Goal: Task Accomplishment & Management: Complete application form

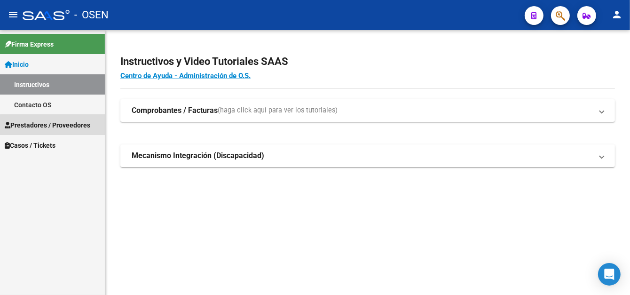
drag, startPoint x: 55, startPoint y: 134, endPoint x: 85, endPoint y: 136, distance: 29.8
click at [55, 134] on link "Prestadores / Proveedores" at bounding box center [52, 125] width 105 height 20
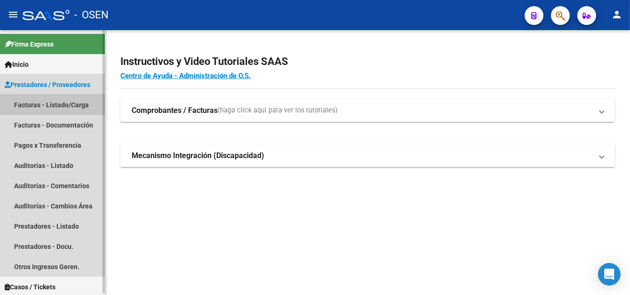
click at [65, 102] on link "Facturas - Listado/Carga" at bounding box center [52, 105] width 105 height 20
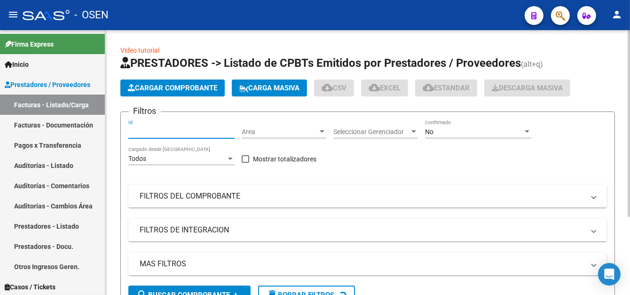
click at [167, 130] on input "Id" at bounding box center [181, 132] width 106 height 8
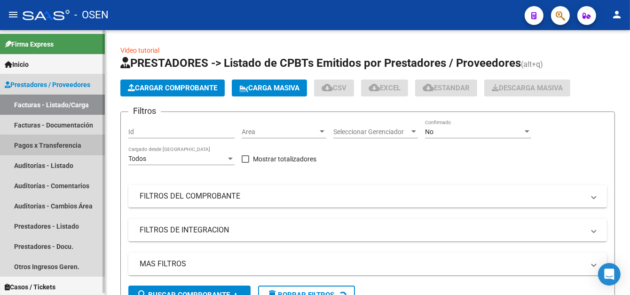
click at [73, 145] on link "Pagos x Transferencia" at bounding box center [52, 145] width 105 height 20
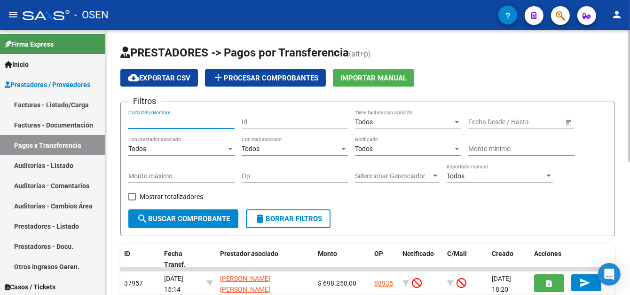
click at [159, 118] on input "CUIT/CBU/Nombre" at bounding box center [181, 122] width 106 height 8
drag, startPoint x: 177, startPoint y: 121, endPoint x: 133, endPoint y: 123, distance: 43.8
click at [125, 124] on form "Filtros central vi CUIT/CBU/Nombre Id Todos Tiene facturacion Apócrifa Fecha in…" at bounding box center [367, 169] width 495 height 135
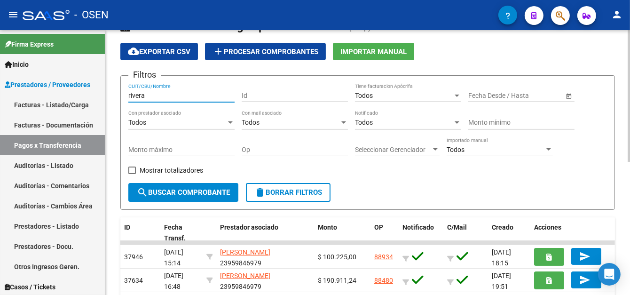
scroll to position [47, 0]
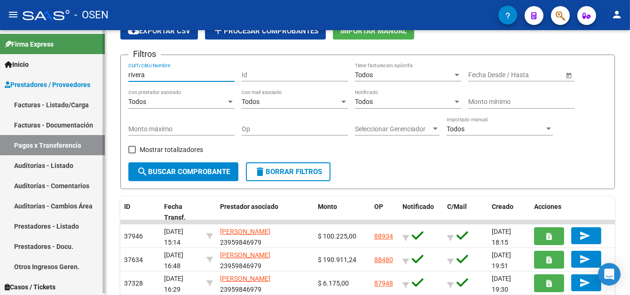
drag, startPoint x: 174, startPoint y: 74, endPoint x: 95, endPoint y: 77, distance: 79.5
click at [95, 77] on mat-sidenav-container "Firma Express Inicio Instructivos Contacto OS Prestadores / Proveedores Factura…" at bounding box center [315, 162] width 630 height 265
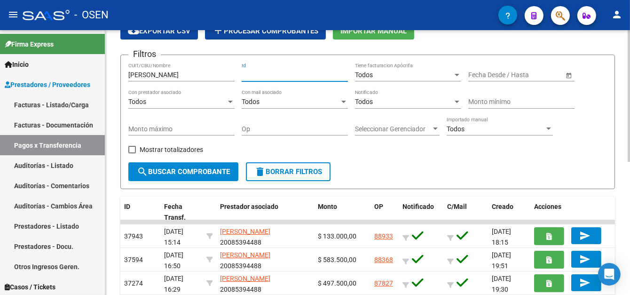
drag, startPoint x: 176, startPoint y: 74, endPoint x: 151, endPoint y: 74, distance: 24.9
click at [151, 74] on input "lopez juan" at bounding box center [181, 75] width 106 height 8
type input "l"
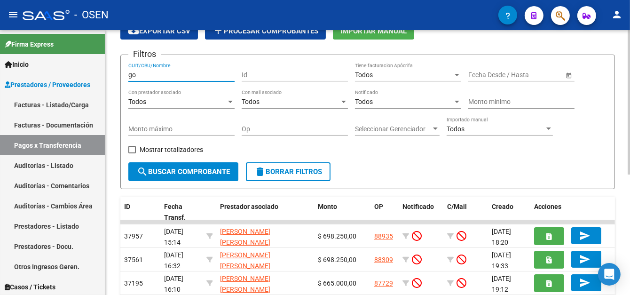
type input "g"
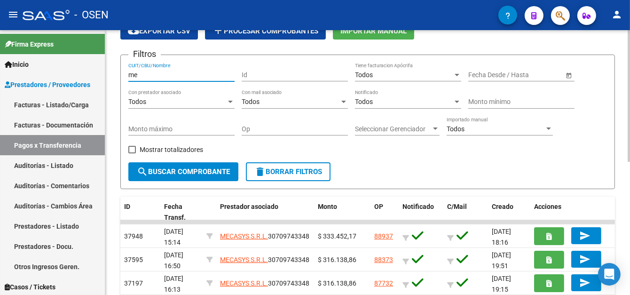
type input "m"
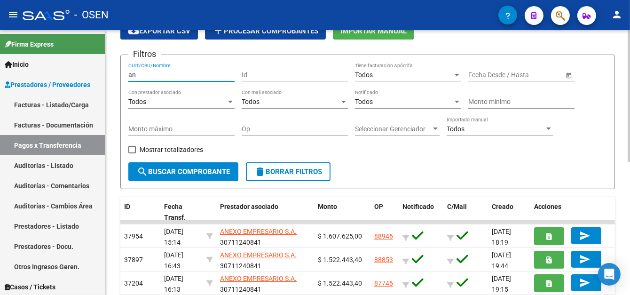
type input "a"
type input "c"
type input "d"
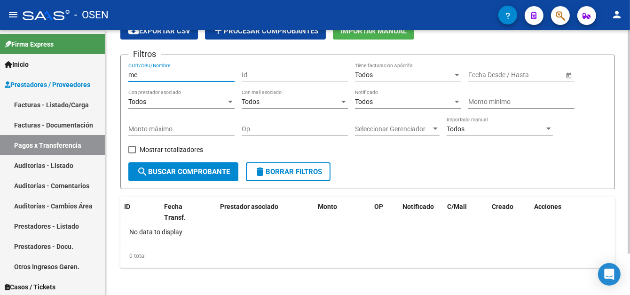
type input "m"
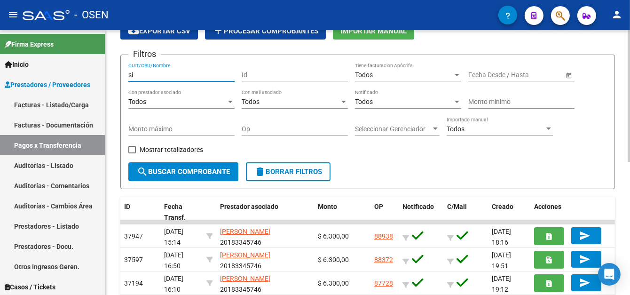
type input "s"
type input "c"
type input "b"
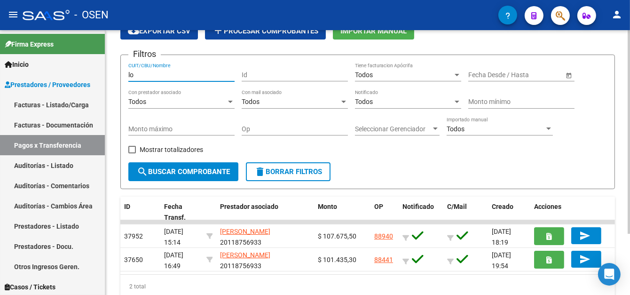
type input "l"
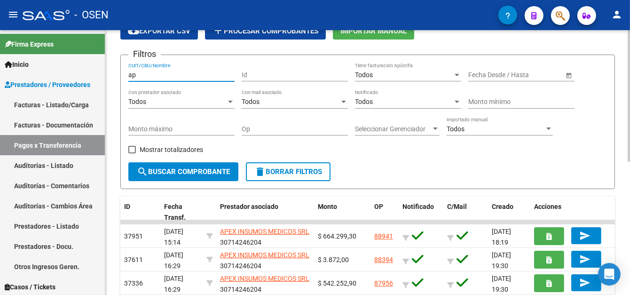
type input "a"
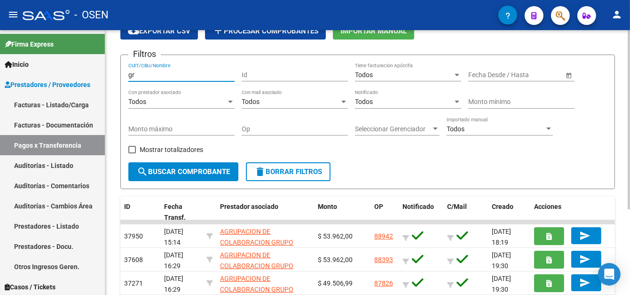
type input "g"
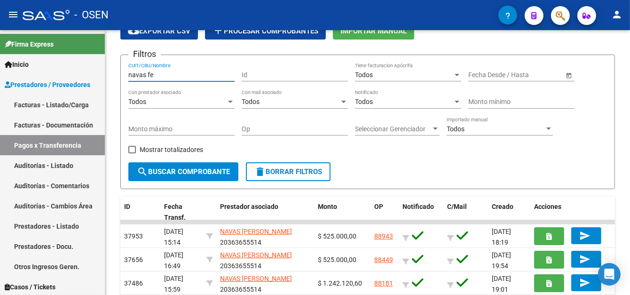
type input "navas fe"
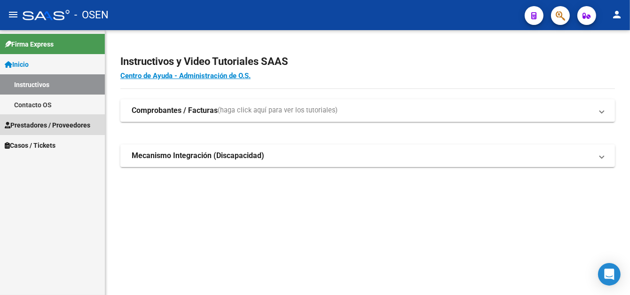
click at [47, 122] on span "Prestadores / Proveedores" at bounding box center [48, 125] width 86 height 10
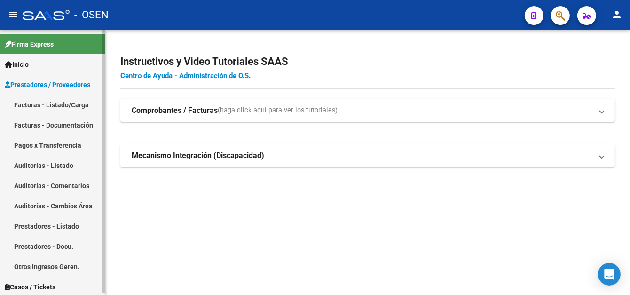
click at [65, 101] on link "Facturas - Listado/Carga" at bounding box center [52, 105] width 105 height 20
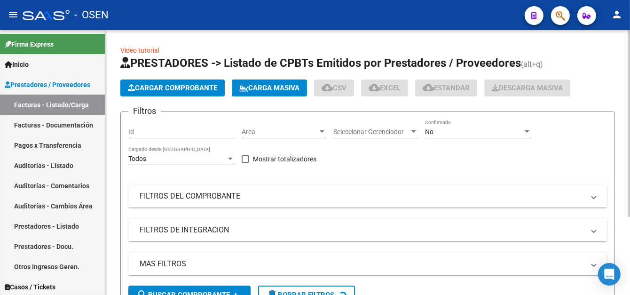
click at [192, 78] on app-list-header "PRESTADORES -> Listado de CPBTs Emitidos por Prestadores / Proveedores (alt+q) …" at bounding box center [367, 184] width 495 height 257
click at [192, 87] on span "Cargar Comprobante" at bounding box center [172, 88] width 89 height 8
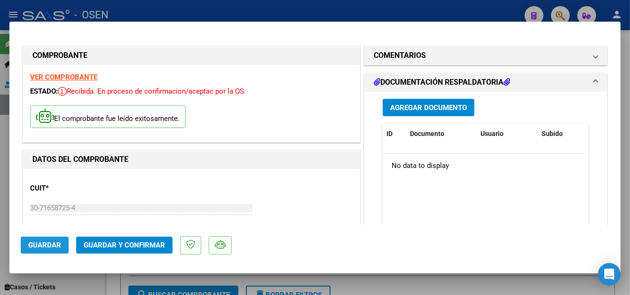
drag, startPoint x: 40, startPoint y: 246, endPoint x: 221, endPoint y: 8, distance: 299.4
click at [40, 246] on span "Guardar" at bounding box center [44, 245] width 33 height 8
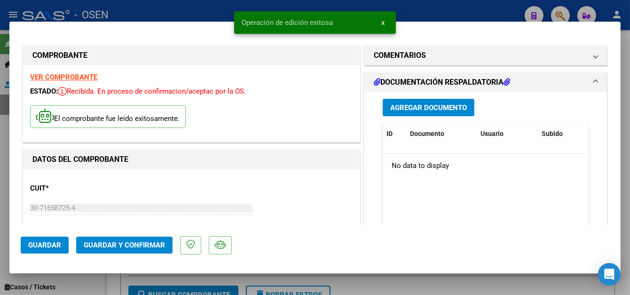
click at [230, 13] on div "Operación de edición exitosa x" at bounding box center [315, 22] width 184 height 45
click at [216, 11] on div at bounding box center [315, 147] width 630 height 295
type input "$ 0,00"
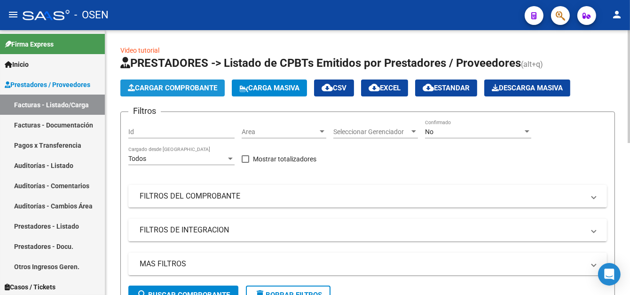
click at [201, 85] on span "Cargar Comprobante" at bounding box center [172, 88] width 89 height 8
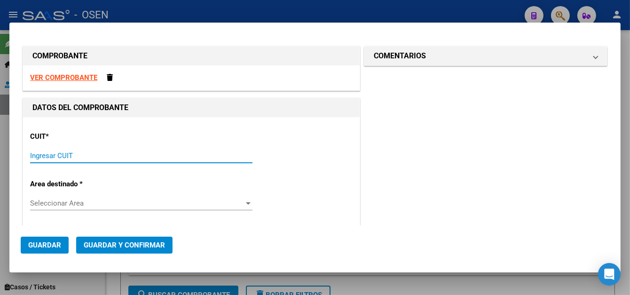
click at [51, 155] on input "Ingresar CUIT" at bounding box center [141, 155] width 222 height 8
type input "20-23469742-1"
type input "2"
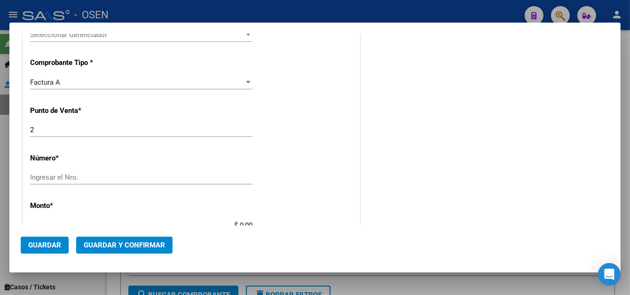
scroll to position [282, 0]
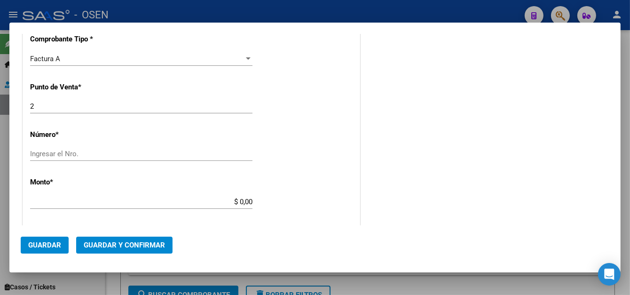
type input "20-23469742-1"
drag, startPoint x: 43, startPoint y: 193, endPoint x: 47, endPoint y: 189, distance: 5.7
click at [44, 192] on div "CUIT * 20-23469742-1 Ingresar CUIT ANALISIS PRESTADOR [PERSON_NAME] [PERSON_NAM…" at bounding box center [191, 192] width 337 height 714
click at [92, 159] on div "Ingresar el Nro." at bounding box center [141, 154] width 222 height 14
click at [103, 154] on input "Ingresar el Nro." at bounding box center [141, 154] width 222 height 8
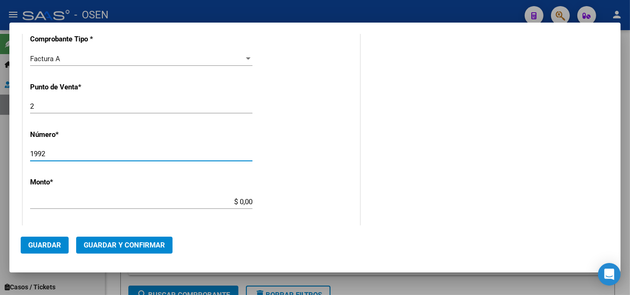
type input "1992"
click at [234, 202] on input "$ 0,00" at bounding box center [141, 202] width 222 height 8
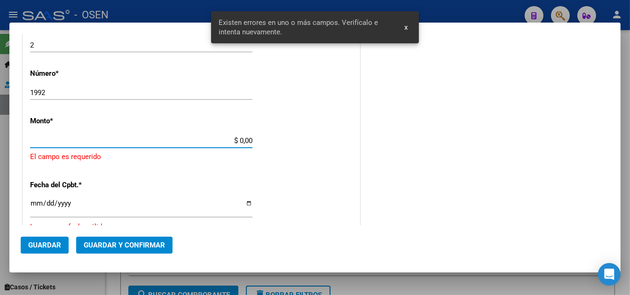
scroll to position [349, 0]
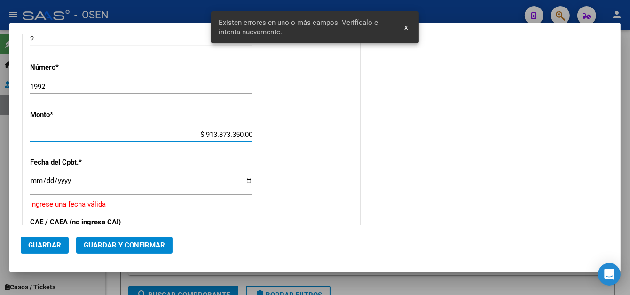
click at [251, 136] on app-form-text-field "Monto * $ 913.873.350,00 [GEOGRAPHIC_DATA]" at bounding box center [145, 125] width 230 height 28
click at [249, 134] on input "$ 913.873.350,00" at bounding box center [141, 134] width 222 height 8
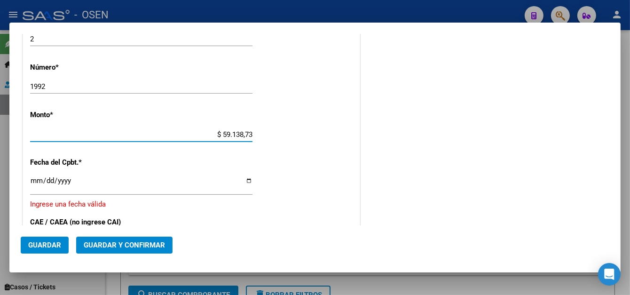
type input "$ 591.387,33"
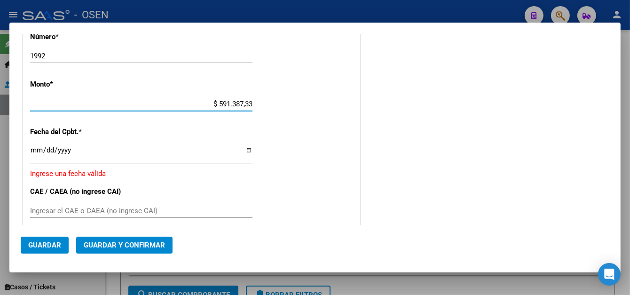
scroll to position [397, 0]
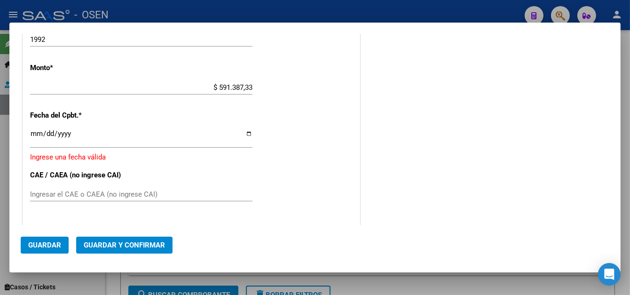
click at [27, 135] on div "CUIT * 20-23469742-1 Ingresar CUIT ANALISIS PRESTADOR [PERSON_NAME] [PERSON_NAM…" at bounding box center [191, 81] width 337 height 720
click at [35, 135] on input "Ingresar la fecha" at bounding box center [141, 137] width 222 height 15
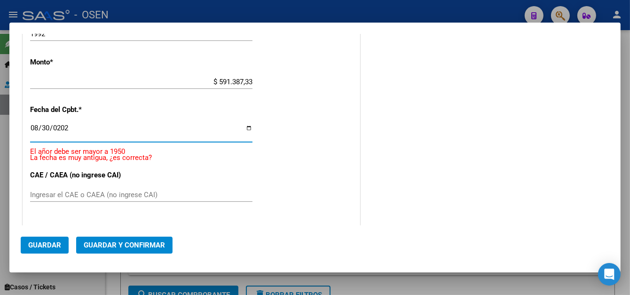
type input "[DATE]"
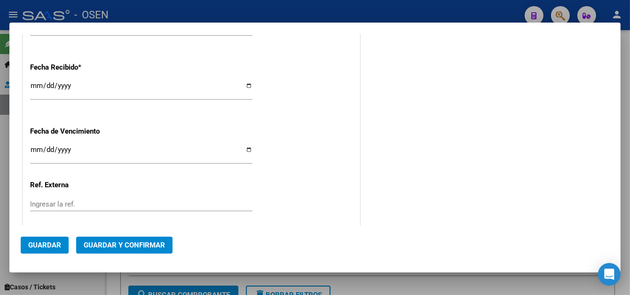
scroll to position [579, 0]
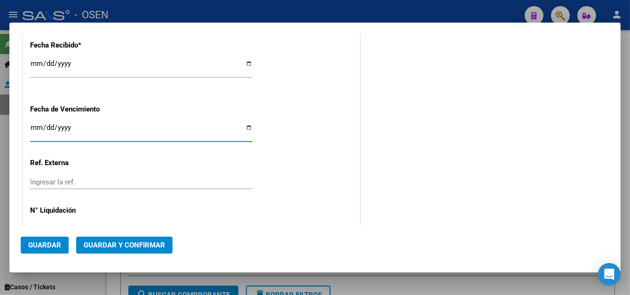
click at [39, 124] on input "Ingresar la fecha" at bounding box center [141, 131] width 222 height 15
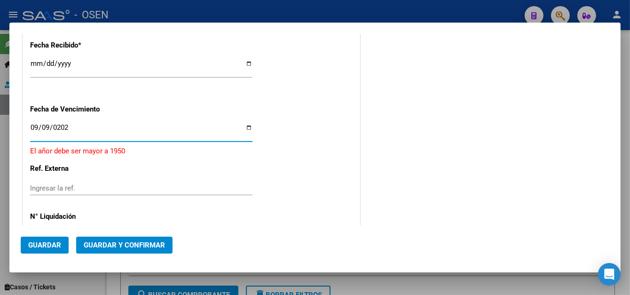
type input "[DATE]"
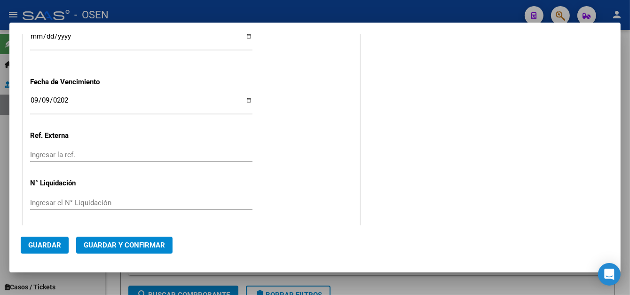
scroll to position [608, 0]
click at [56, 241] on span "Guardar" at bounding box center [44, 245] width 33 height 8
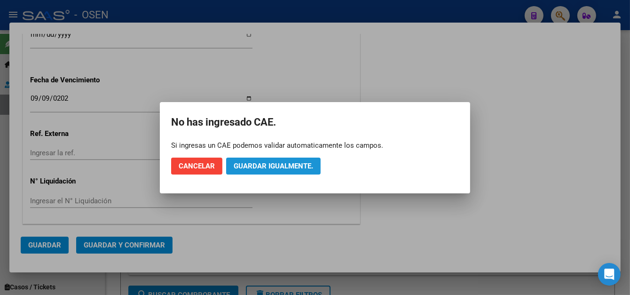
click at [269, 167] on span "Guardar igualmente." at bounding box center [273, 166] width 79 height 8
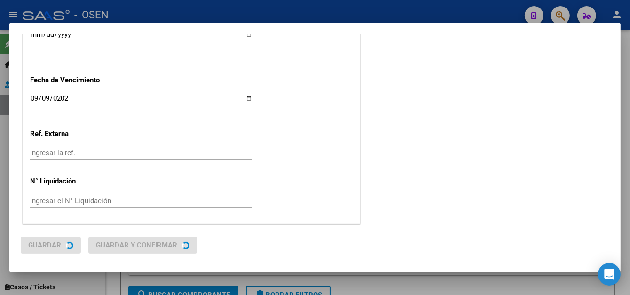
scroll to position [0, 0]
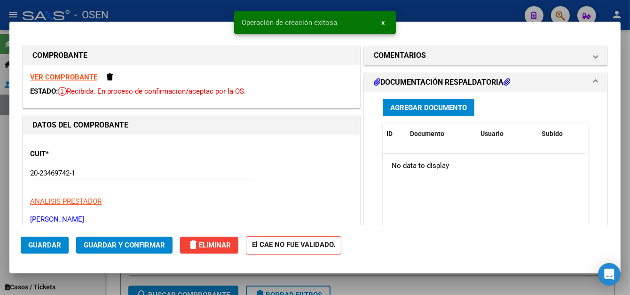
click at [165, 15] on div at bounding box center [315, 147] width 630 height 295
type input "$ 0,00"
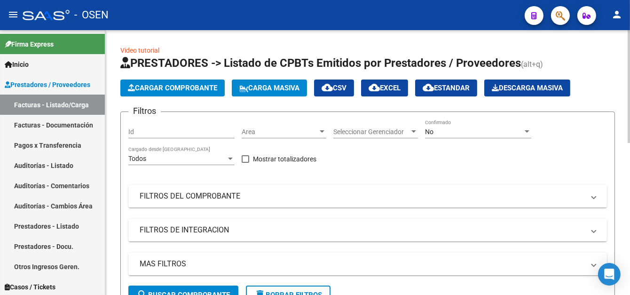
click at [173, 91] on button "Cargar Comprobante" at bounding box center [172, 87] width 104 height 17
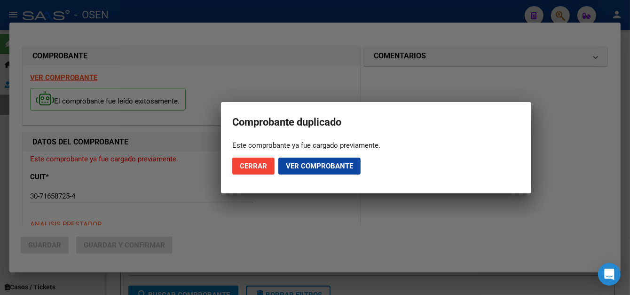
click at [312, 163] on span "Ver comprobante" at bounding box center [319, 166] width 67 height 8
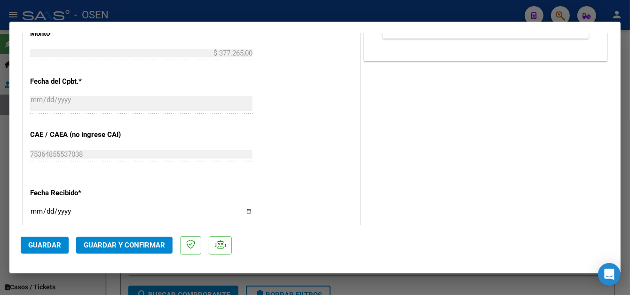
scroll to position [437, 0]
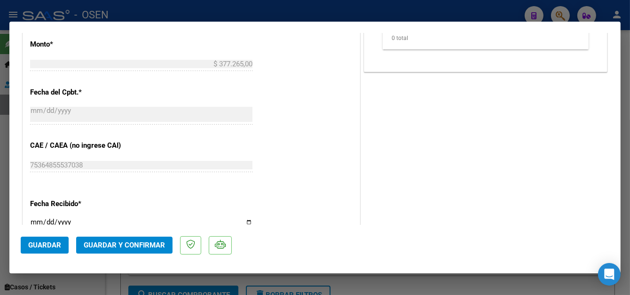
click at [49, 240] on button "Guardar" at bounding box center [45, 245] width 48 height 17
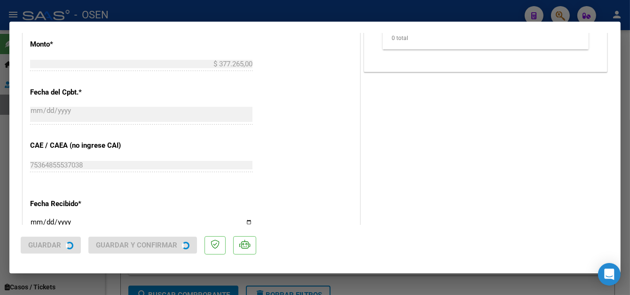
drag, startPoint x: 147, startPoint y: 15, endPoint x: 213, endPoint y: 2, distance: 67.2
click at [149, 15] on div at bounding box center [315, 147] width 630 height 295
type input "$ 0,00"
